Goal: Information Seeking & Learning: Learn about a topic

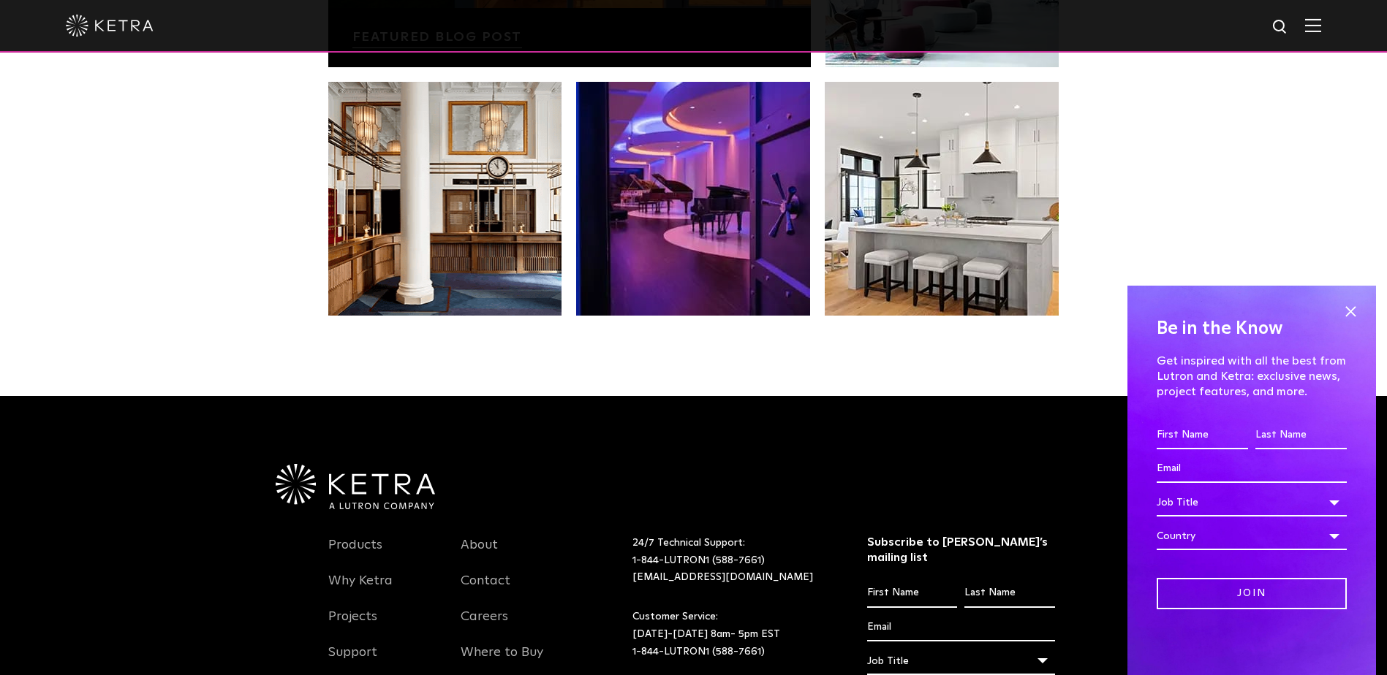
scroll to position [2997, 0]
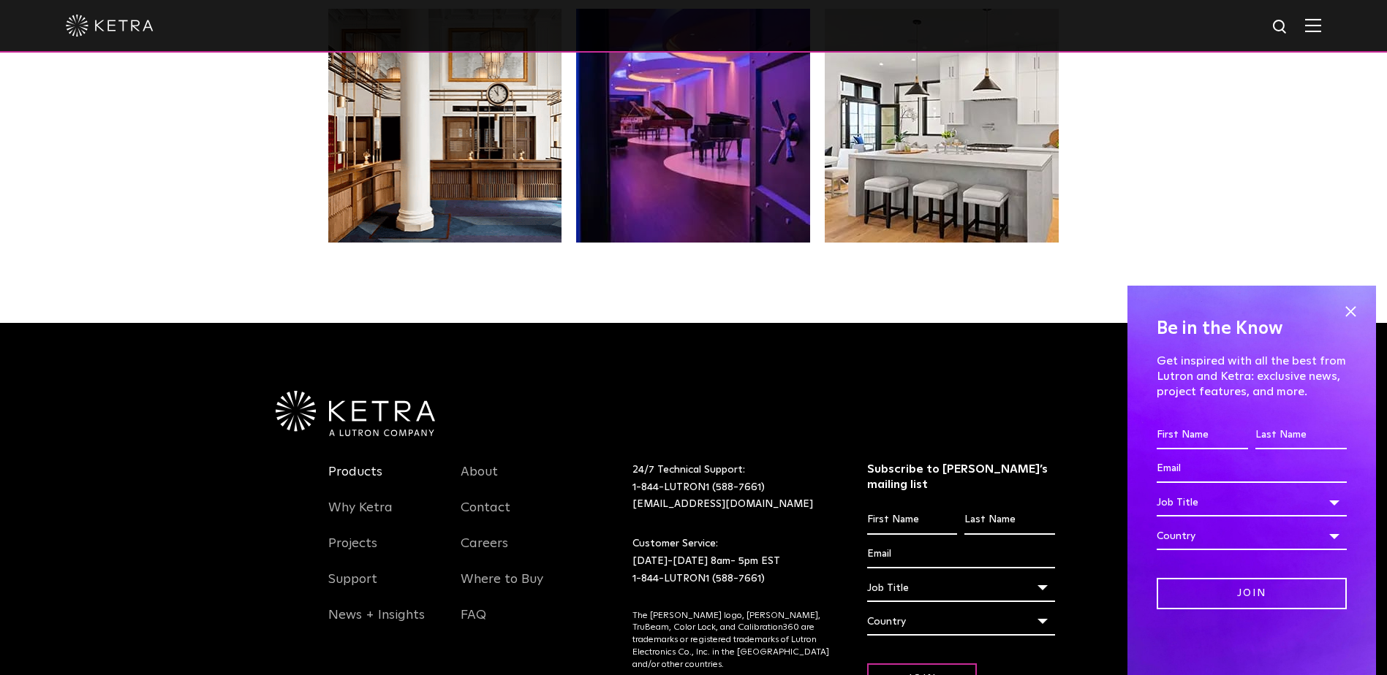
click at [358, 464] on link "Products" at bounding box center [355, 481] width 54 height 34
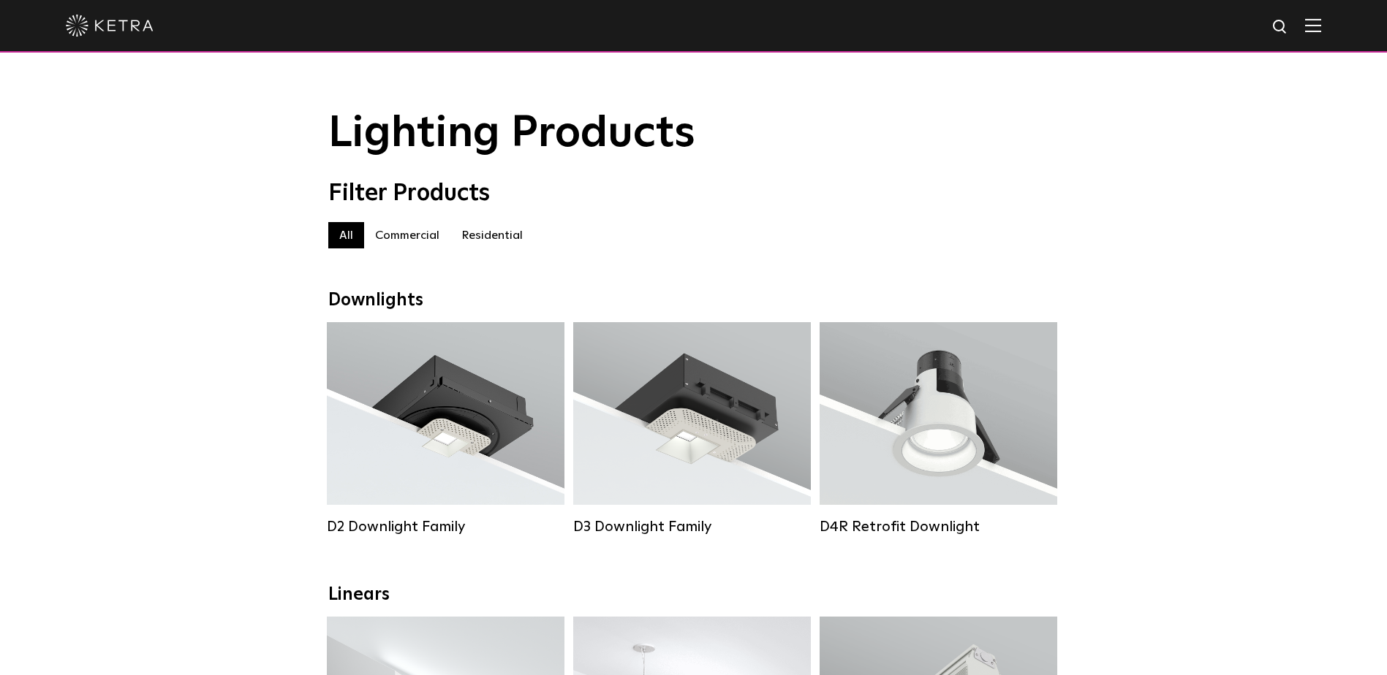
click at [501, 243] on label "Residential" at bounding box center [491, 235] width 83 height 26
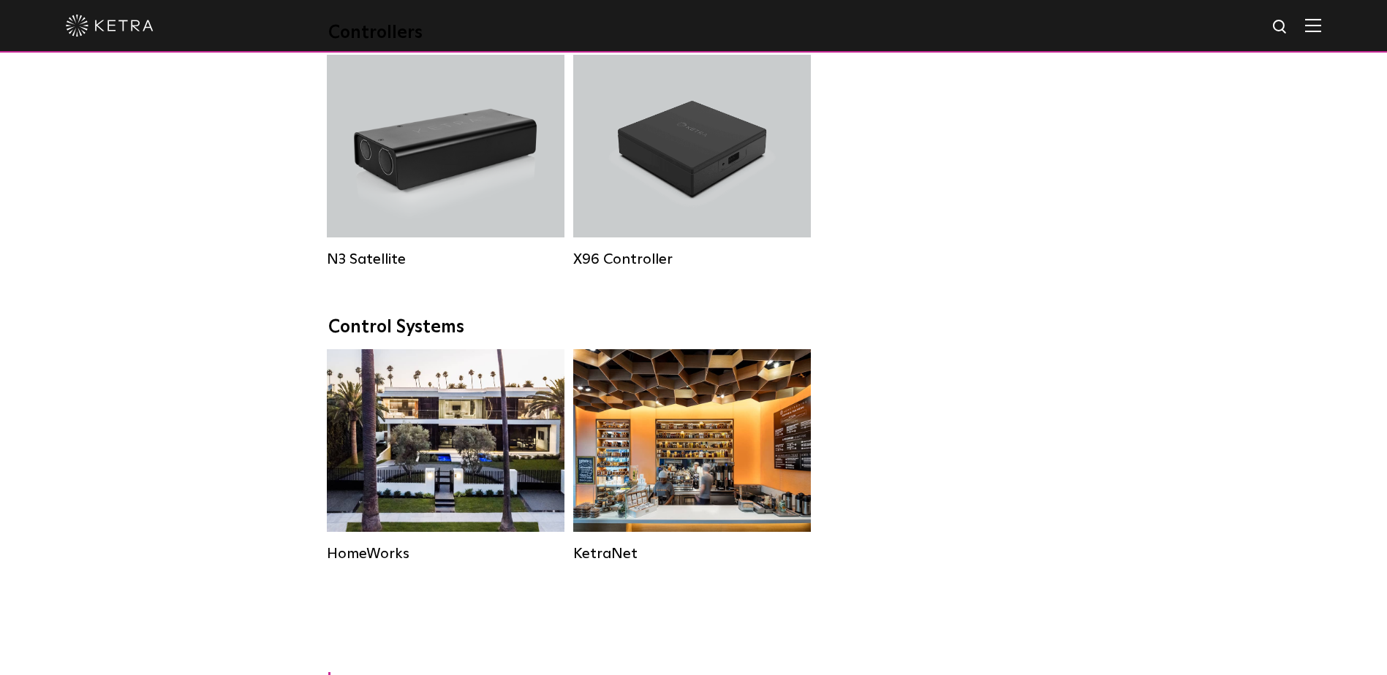
scroll to position [1608, 0]
